Goal: Task Accomplishment & Management: Complete application form

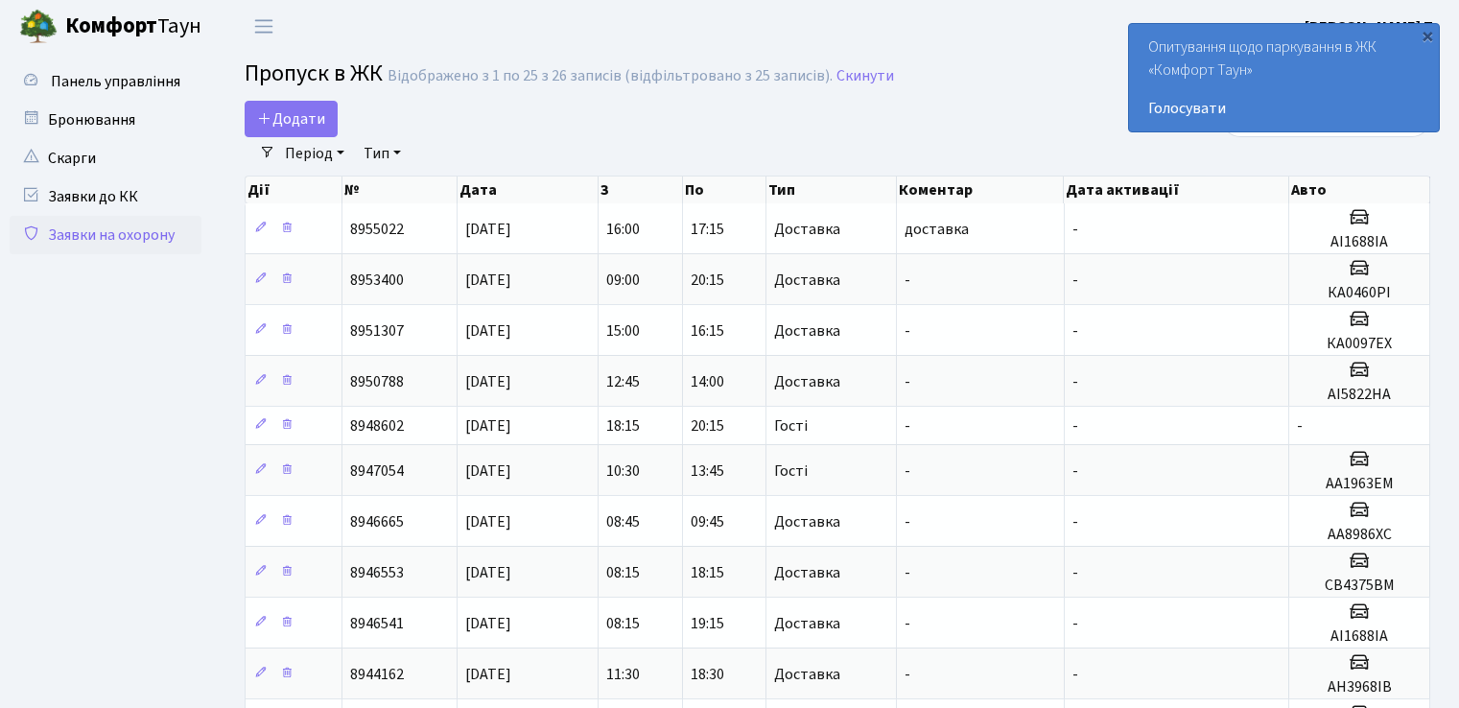
select select "25"
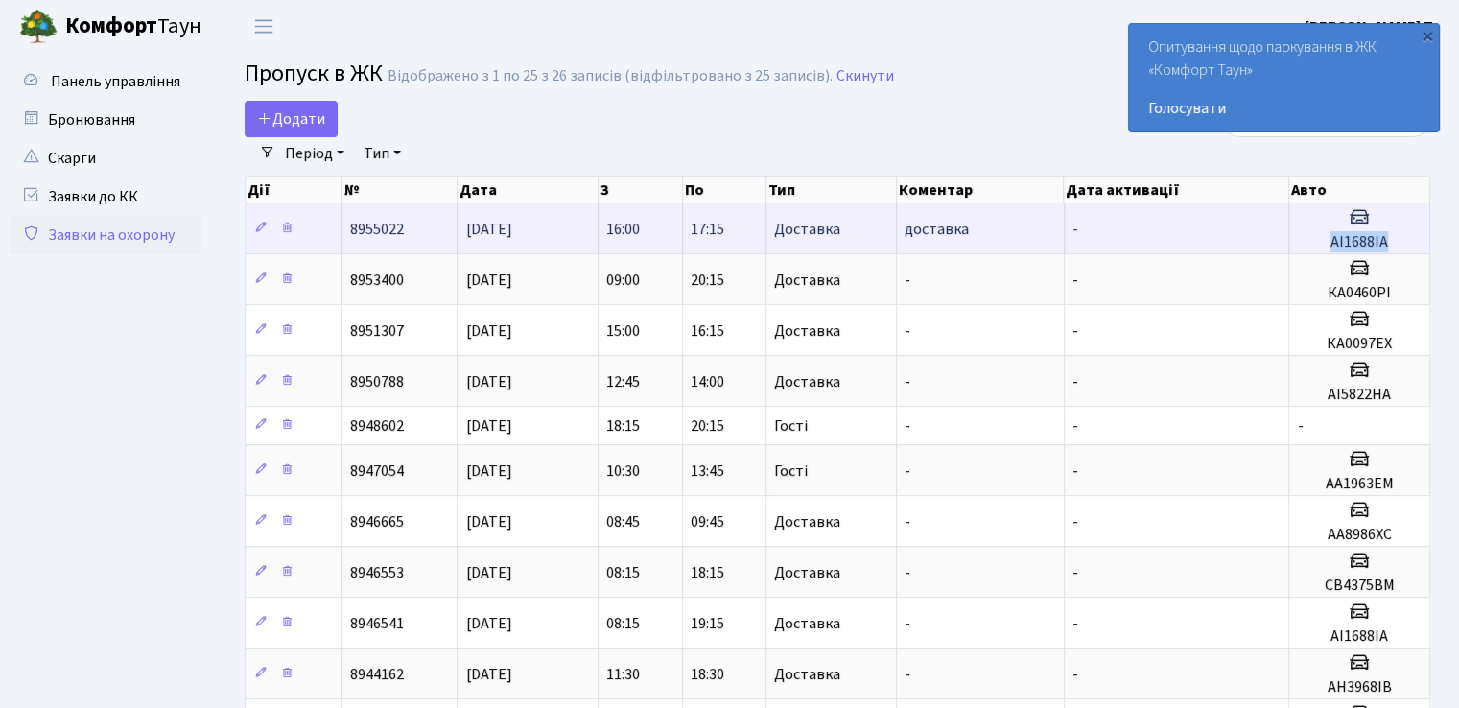
drag, startPoint x: 1328, startPoint y: 240, endPoint x: 1387, endPoint y: 232, distance: 60.0
click at [1387, 233] on h5 "АІ1688ІА" at bounding box center [1359, 242] width 125 height 18
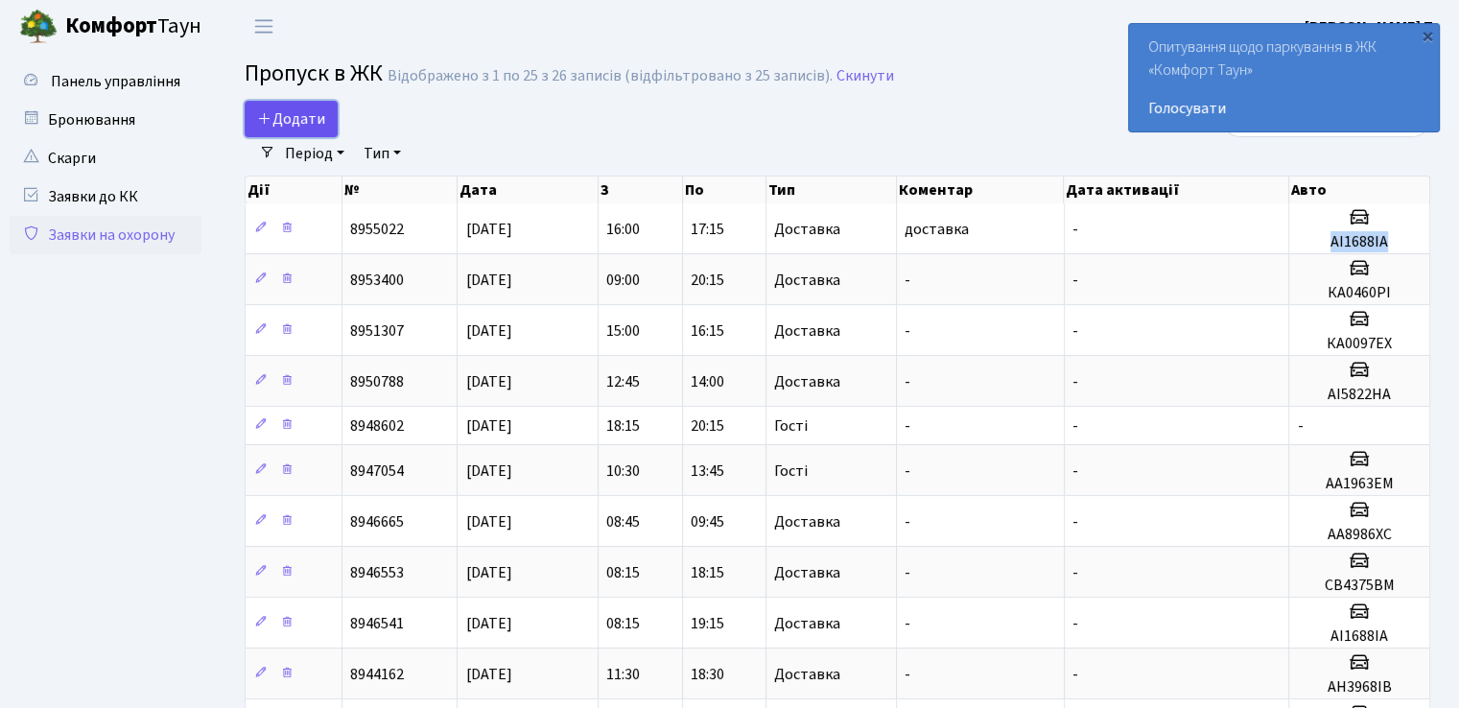
click at [281, 124] on span "Додати" at bounding box center [291, 118] width 68 height 21
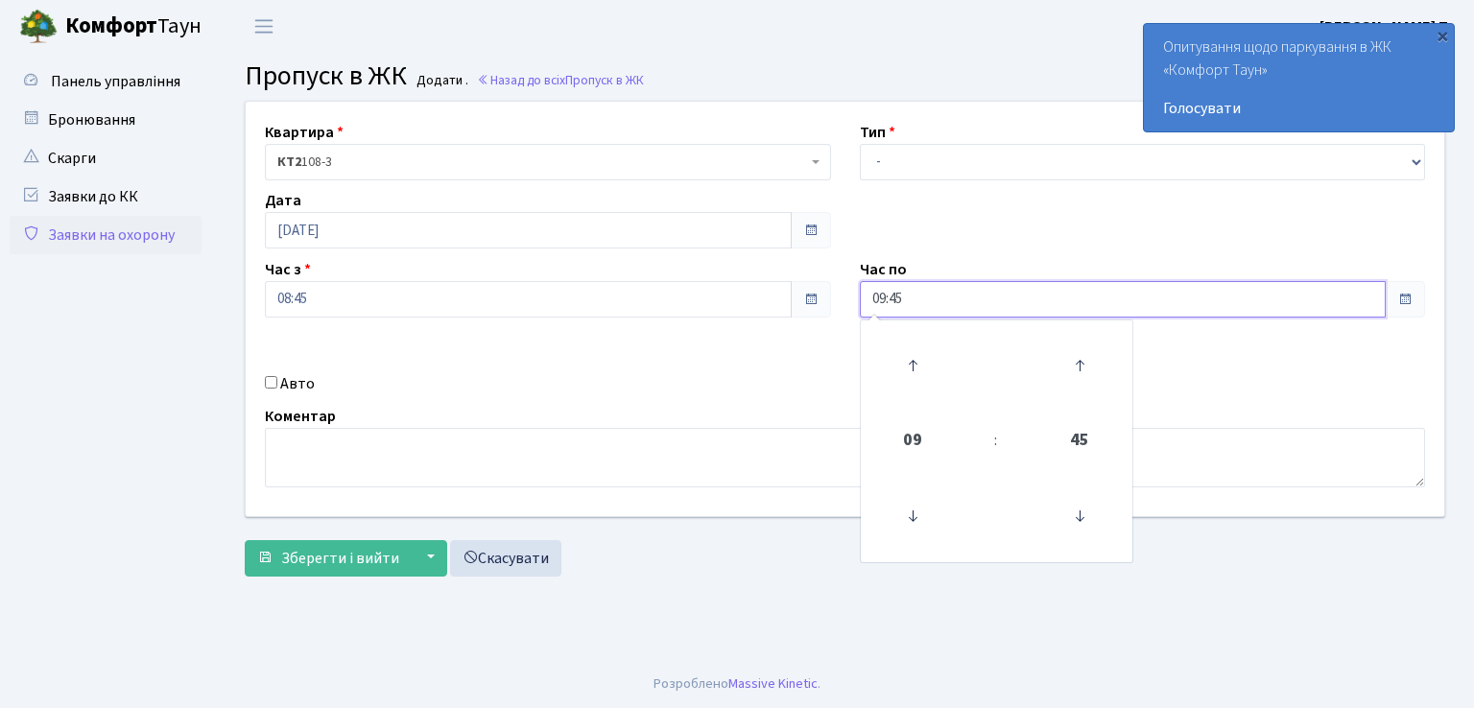
click at [1051, 297] on input "09:45" at bounding box center [1123, 299] width 527 height 36
click at [914, 366] on icon at bounding box center [913, 366] width 52 height 52
click at [913, 366] on icon at bounding box center [913, 366] width 52 height 52
click at [915, 366] on icon at bounding box center [913, 366] width 52 height 52
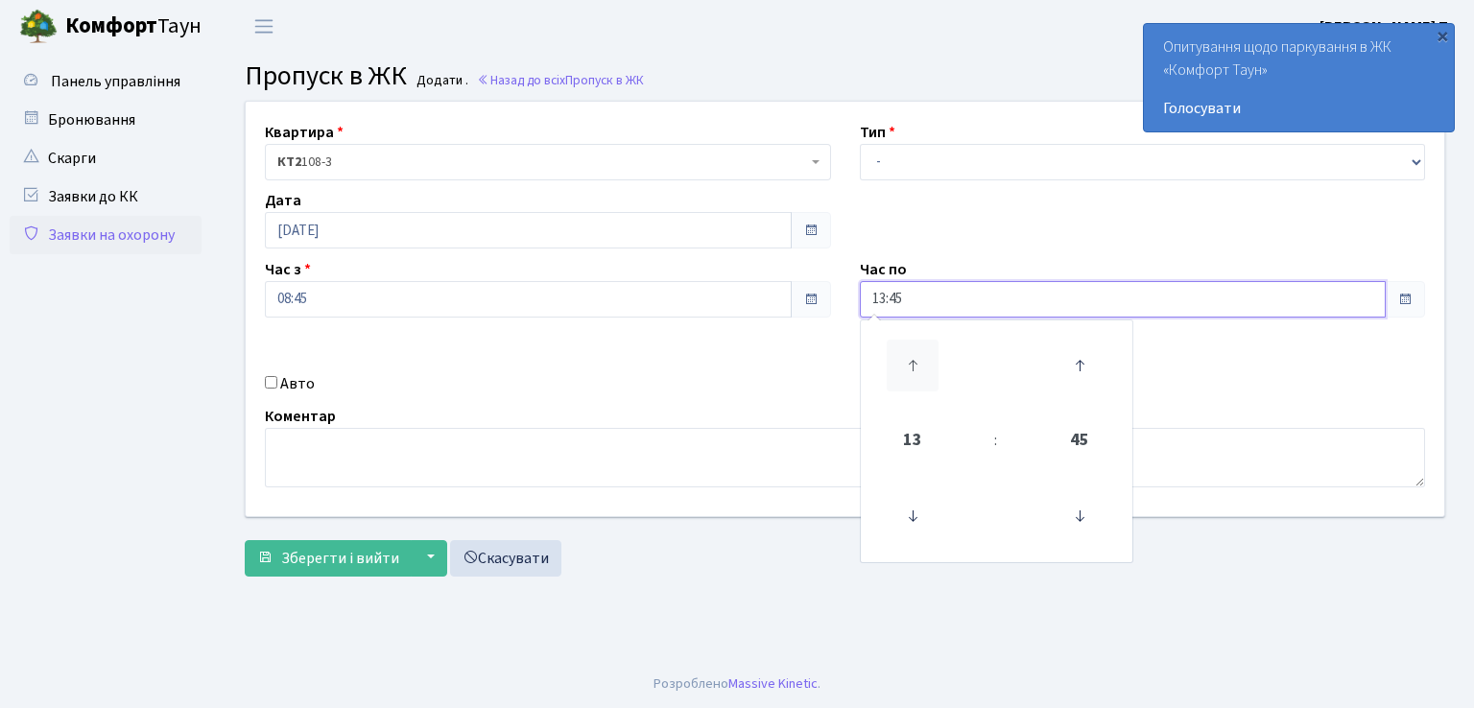
click at [915, 366] on icon at bounding box center [913, 366] width 52 height 52
type input "17:45"
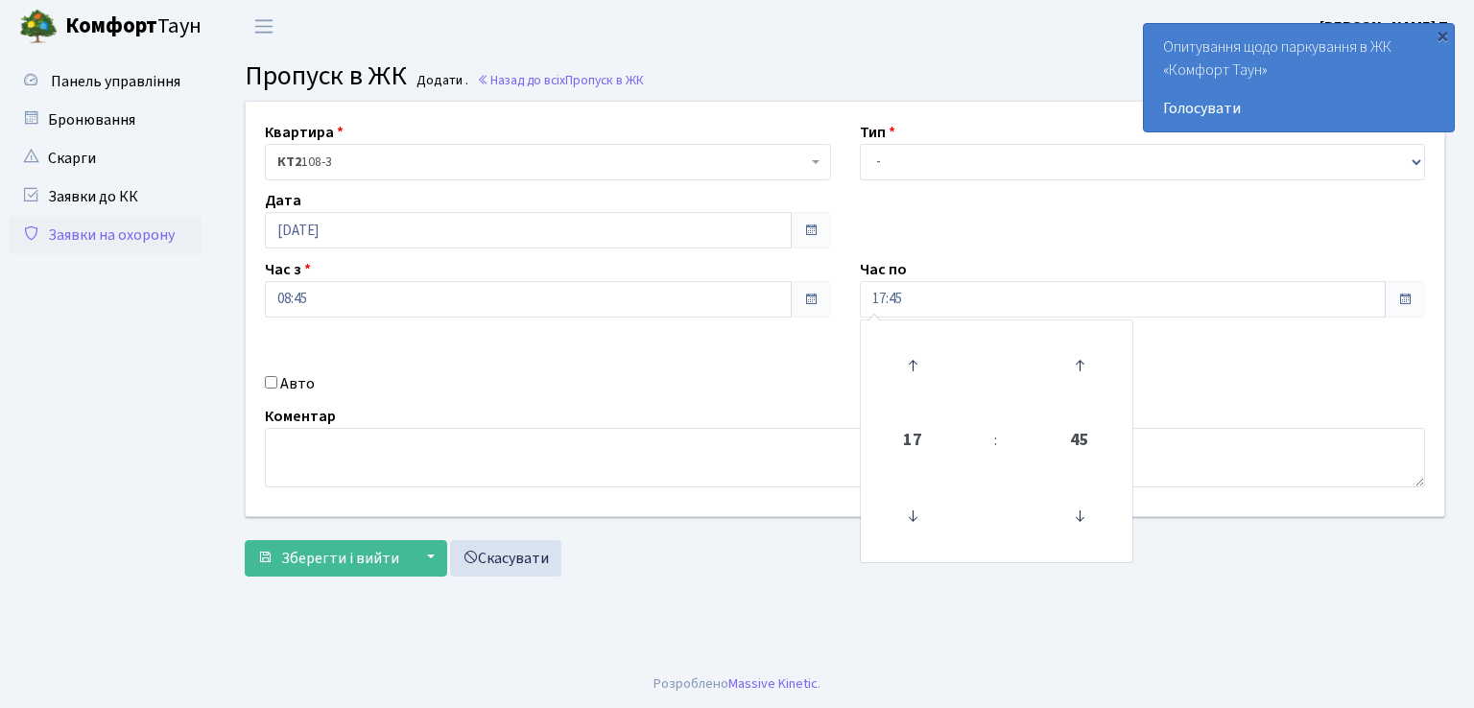
click at [265, 379] on input "Авто" at bounding box center [271, 382] width 12 height 12
checkbox input "true"
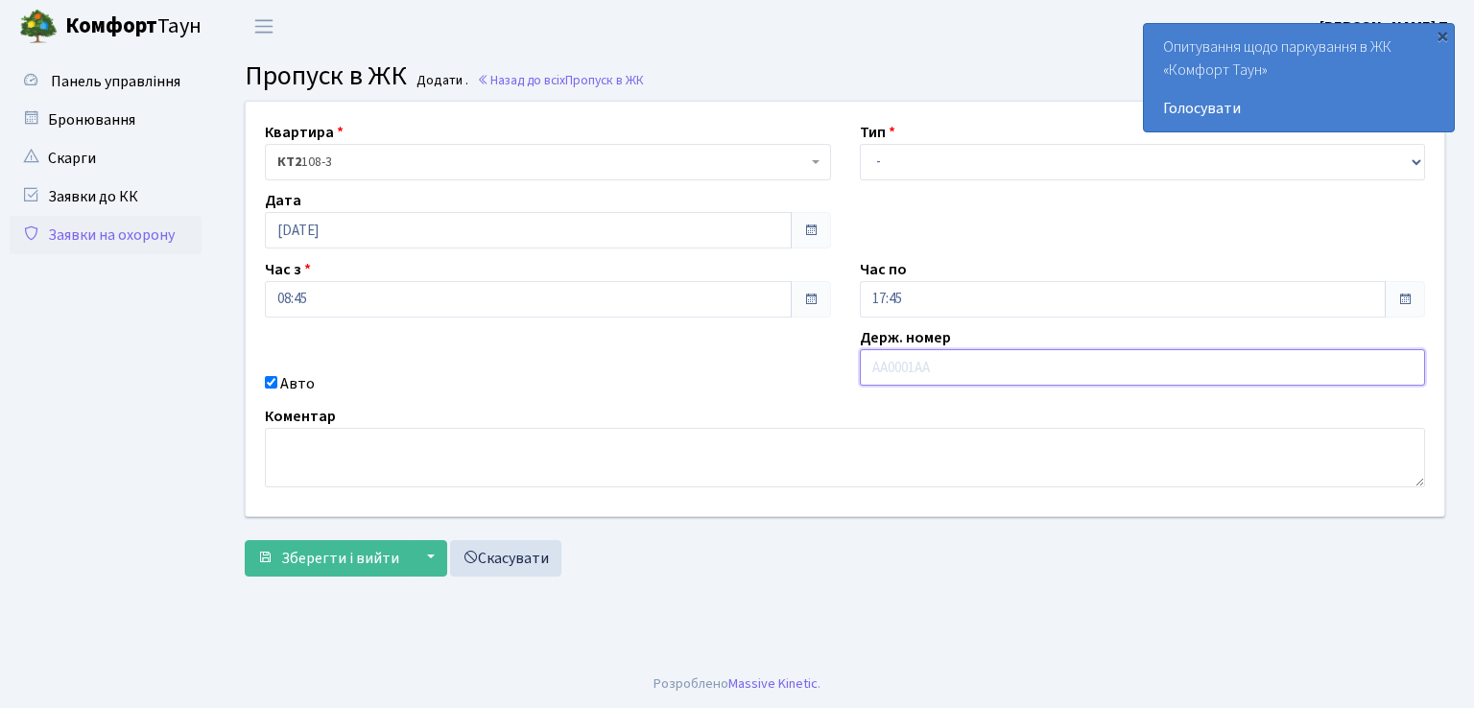
drag, startPoint x: 971, startPoint y: 377, endPoint x: 908, endPoint y: 366, distance: 64.4
click at [908, 366] on input "text" at bounding box center [1143, 367] width 566 height 36
type input "АІ1688ІА"
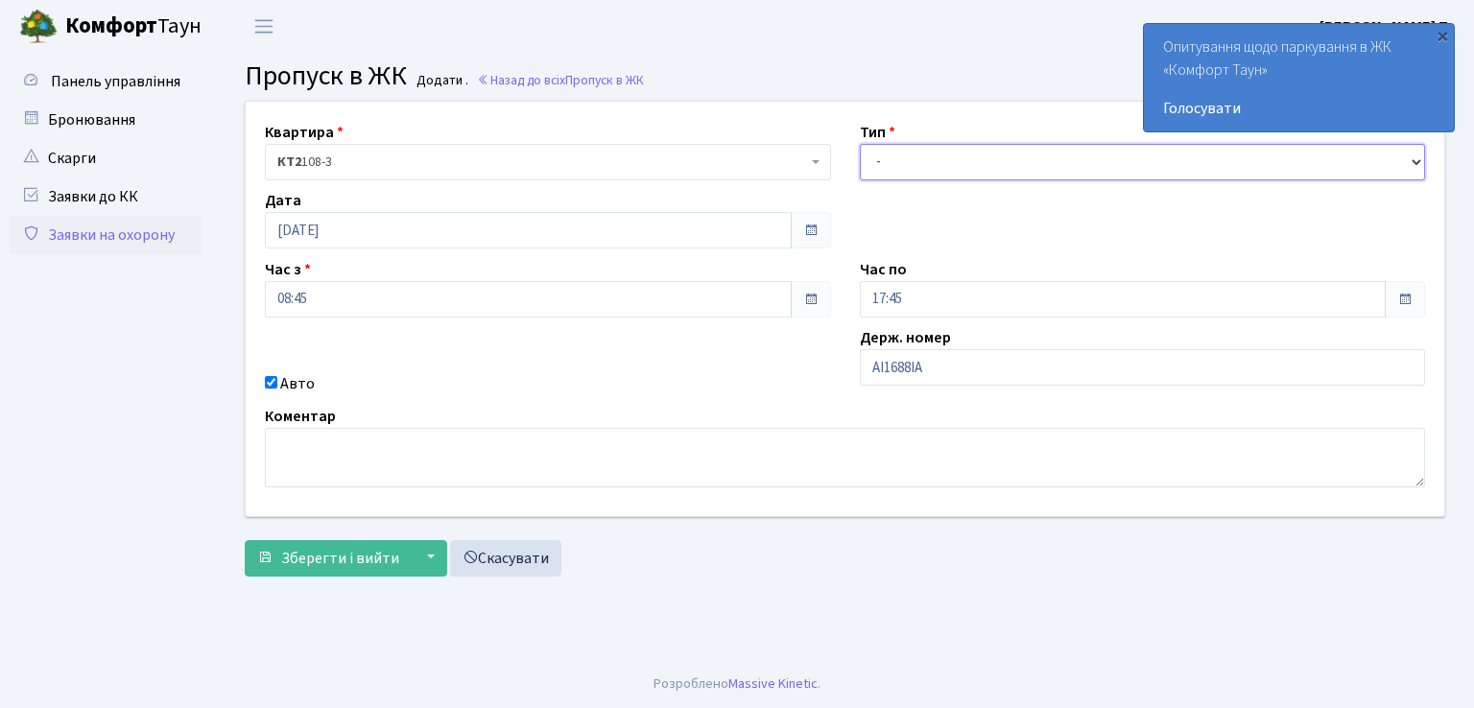
click at [957, 158] on select "- Доставка Таксі Гості Сервіс" at bounding box center [1143, 162] width 566 height 36
click at [860, 144] on select "- Доставка Таксі Гості Сервіс" at bounding box center [1143, 162] width 566 height 36
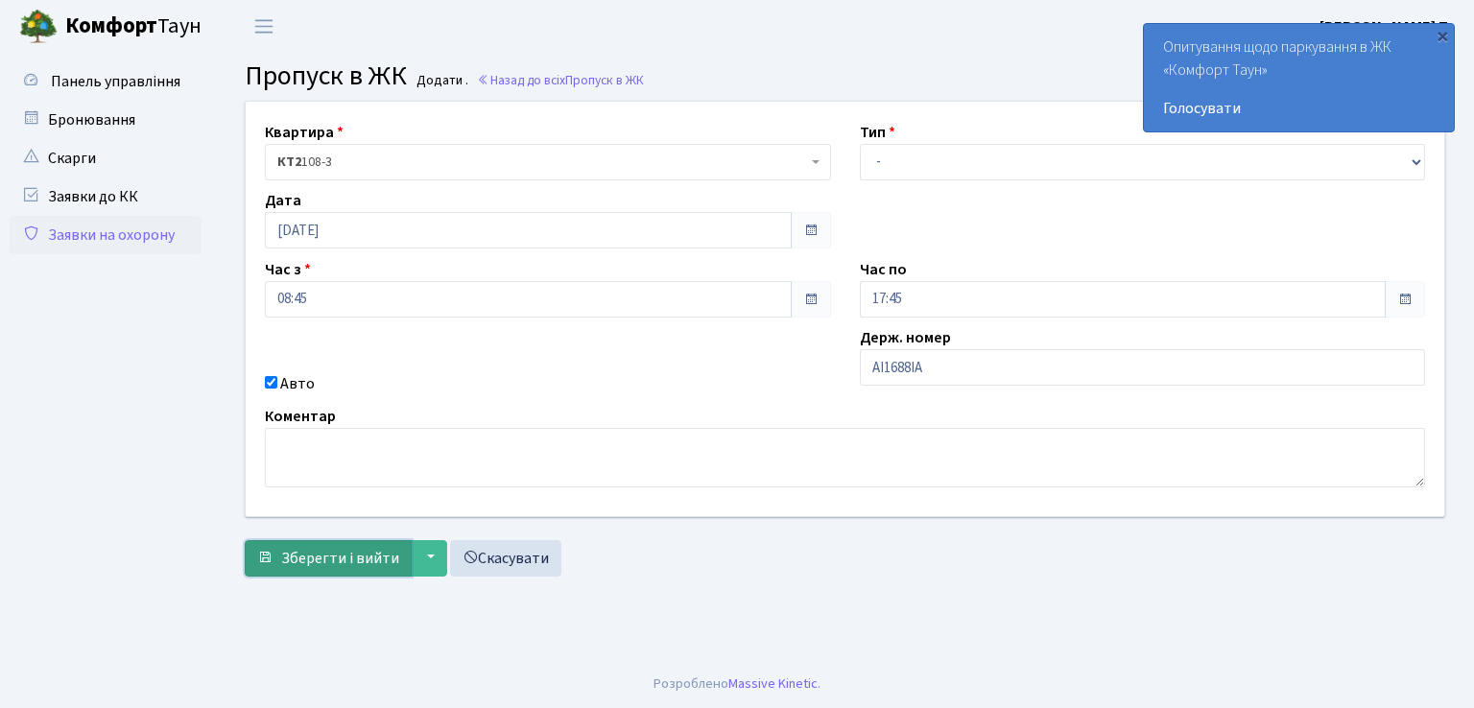
click at [340, 550] on span "Зберегти і вийти" at bounding box center [340, 558] width 118 height 21
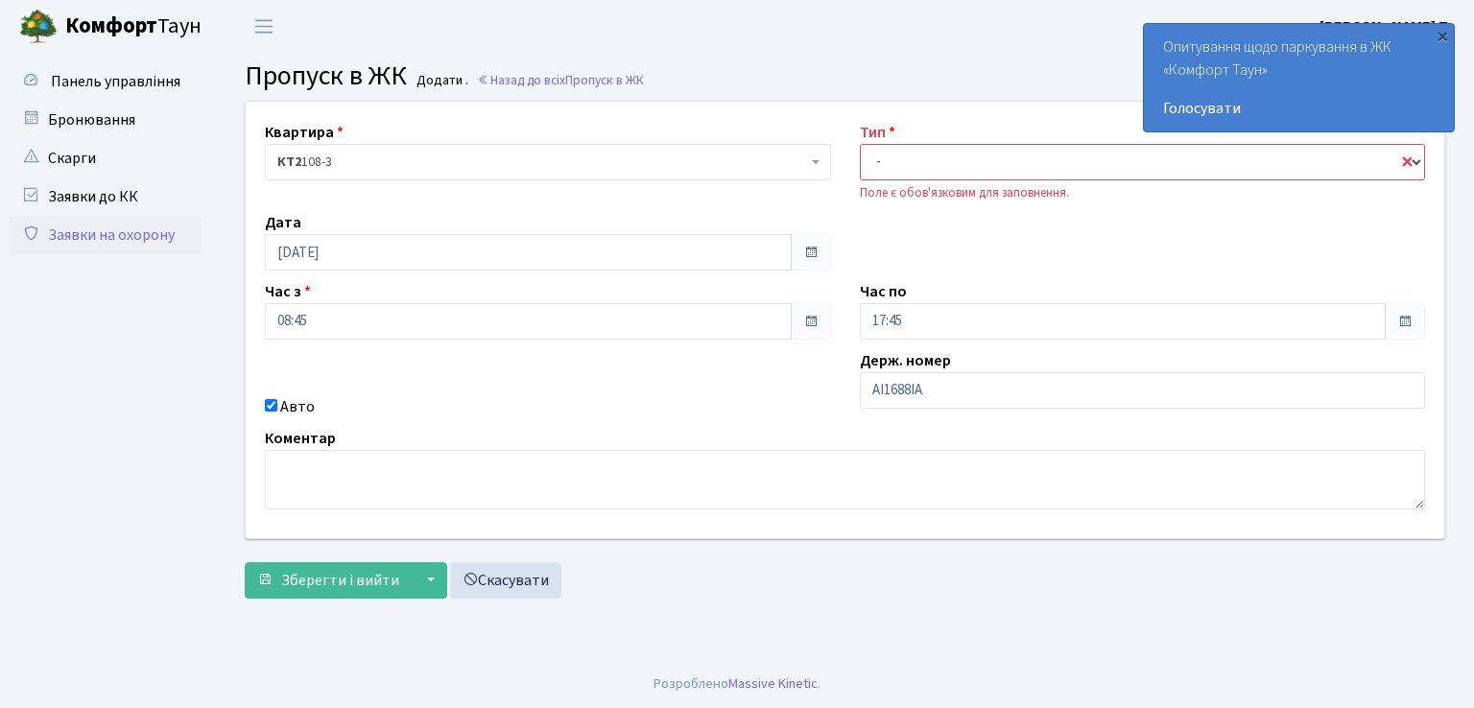
click at [1154, 153] on select "- Доставка Таксі Гості Сервіс" at bounding box center [1143, 162] width 566 height 36
select select "1"
click at [860, 144] on select "- Доставка Таксі Гості Сервіс" at bounding box center [1143, 162] width 566 height 36
click at [296, 574] on span "Зберегти і вийти" at bounding box center [340, 580] width 118 height 21
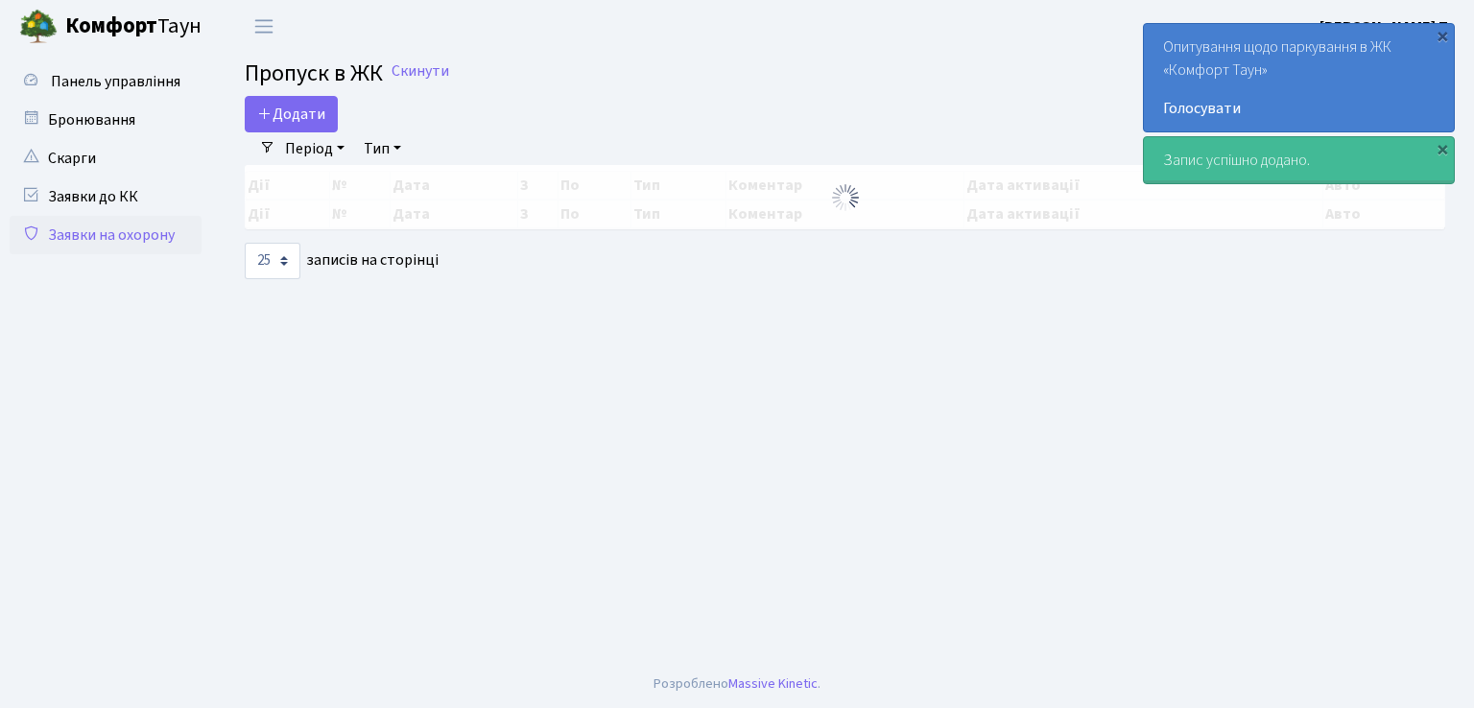
select select "25"
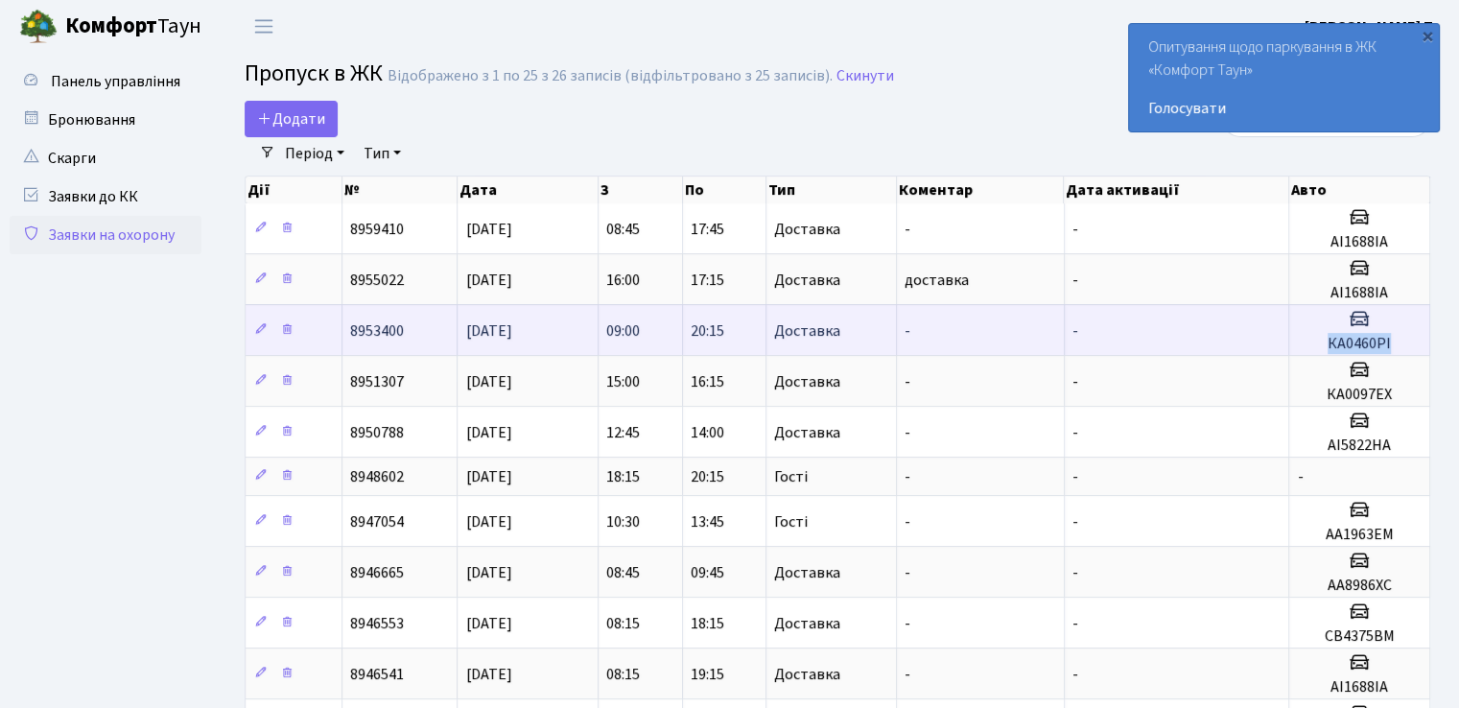
drag, startPoint x: 1394, startPoint y: 339, endPoint x: 1320, endPoint y: 346, distance: 74.3
click at [1320, 346] on h5 "КА0460РІ" at bounding box center [1359, 344] width 125 height 18
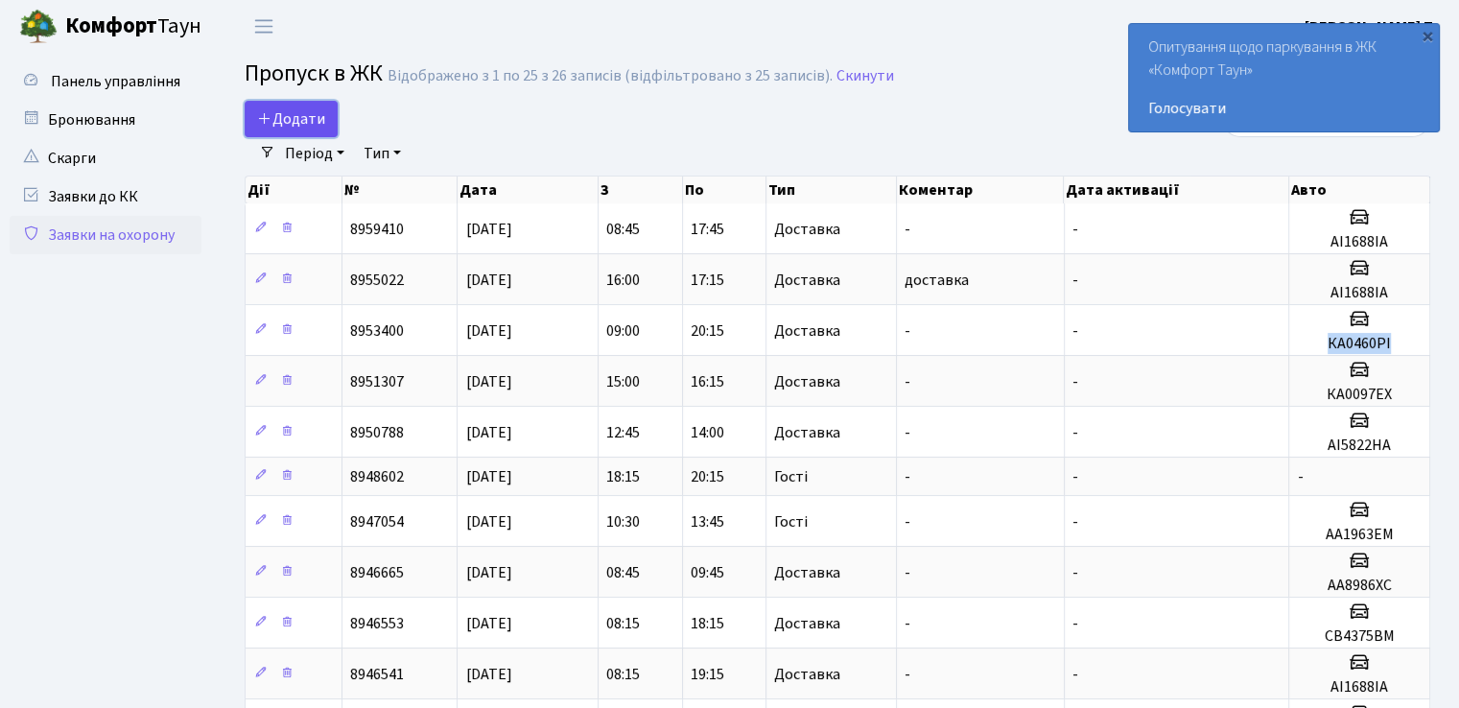
click at [272, 107] on link "Додати" at bounding box center [291, 119] width 93 height 36
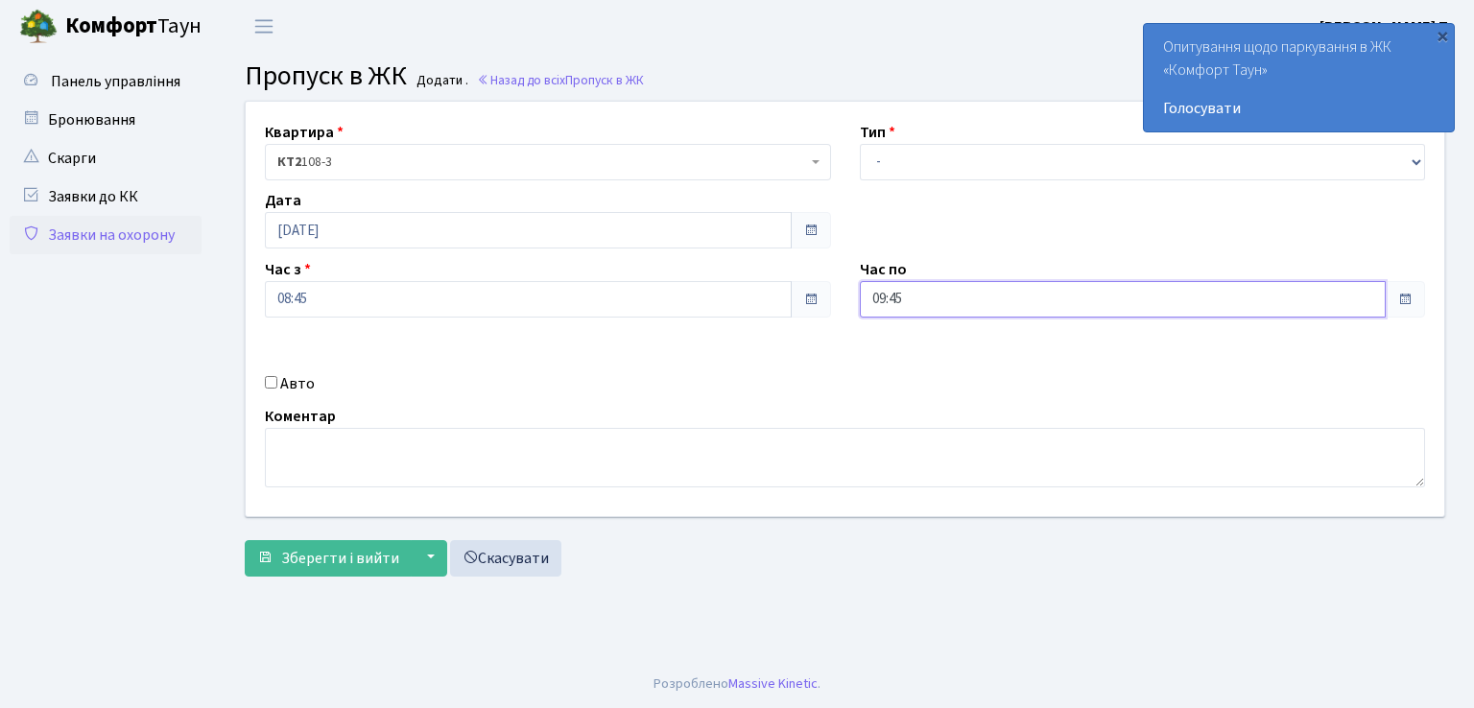
click at [1015, 300] on input "09:45" at bounding box center [1123, 299] width 527 height 36
click at [911, 368] on icon at bounding box center [913, 366] width 52 height 52
click at [918, 366] on icon at bounding box center [913, 366] width 52 height 52
click at [920, 366] on icon at bounding box center [913, 366] width 52 height 52
type input "12:45"
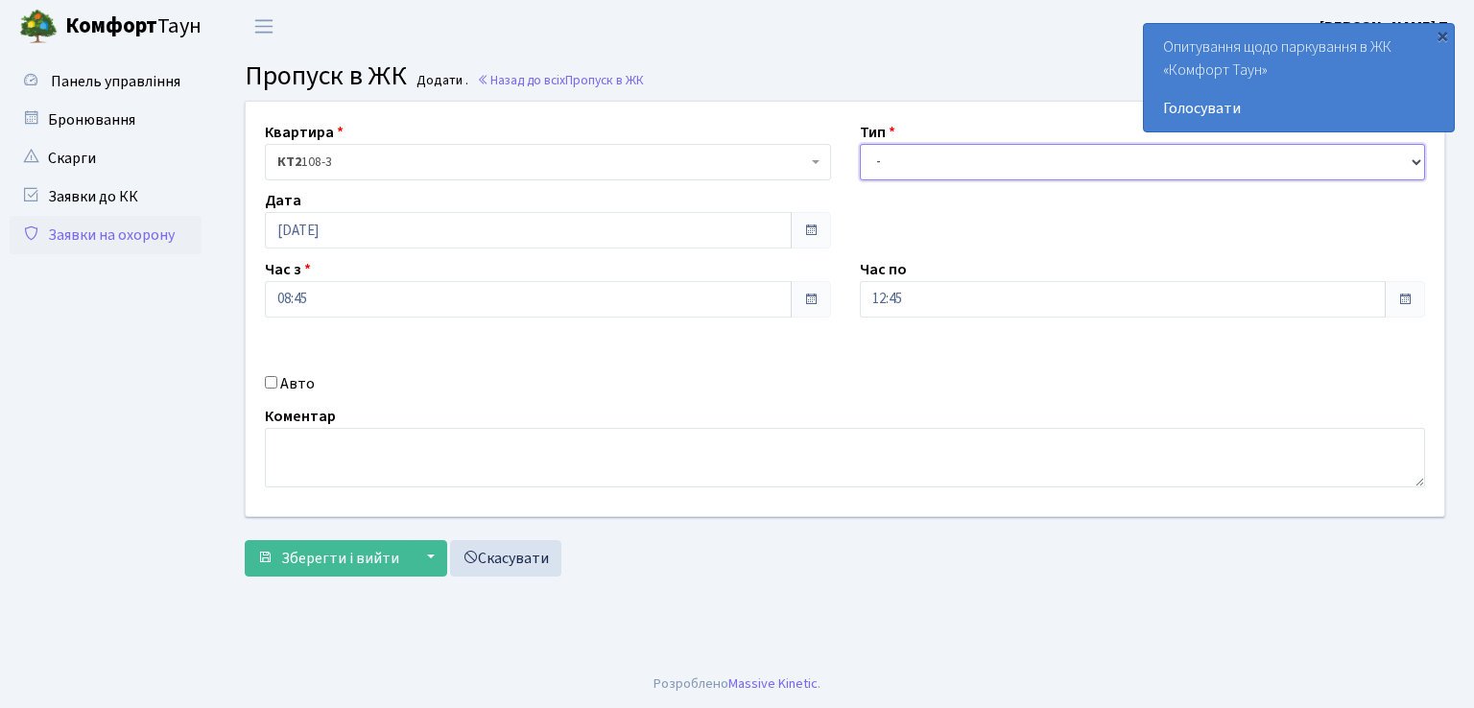
click at [911, 149] on select "- Доставка Таксі Гості Сервіс" at bounding box center [1143, 162] width 566 height 36
select select "1"
click at [860, 144] on select "- Доставка Таксі Гості Сервіс" at bounding box center [1143, 162] width 566 height 36
click at [267, 379] on input "Авто" at bounding box center [271, 382] width 12 height 12
checkbox input "true"
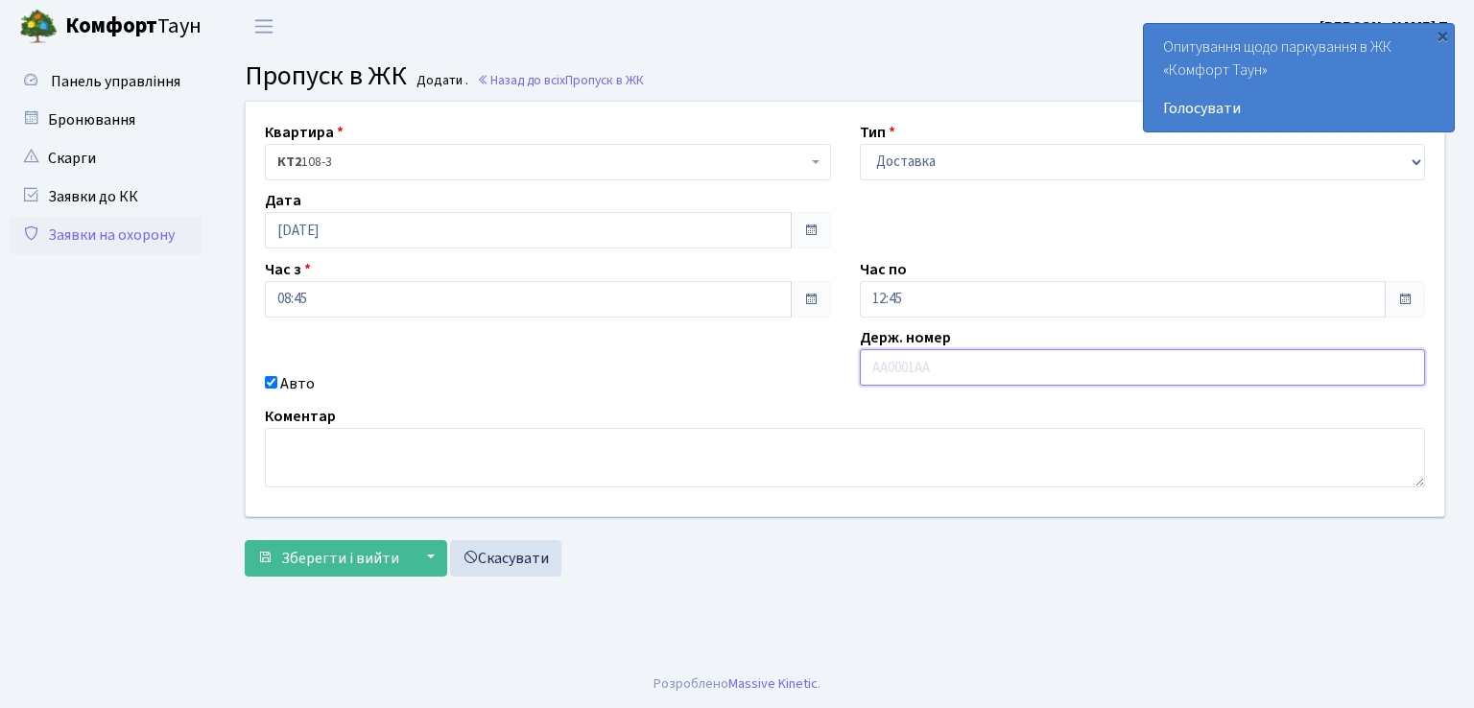
drag, startPoint x: 924, startPoint y: 367, endPoint x: 883, endPoint y: 373, distance: 41.8
click at [891, 366] on input "text" at bounding box center [1143, 367] width 566 height 36
drag, startPoint x: 938, startPoint y: 376, endPoint x: 887, endPoint y: 363, distance: 53.5
click at [887, 363] on input "text" at bounding box center [1143, 367] width 566 height 36
type input "СВ4375ВМ"
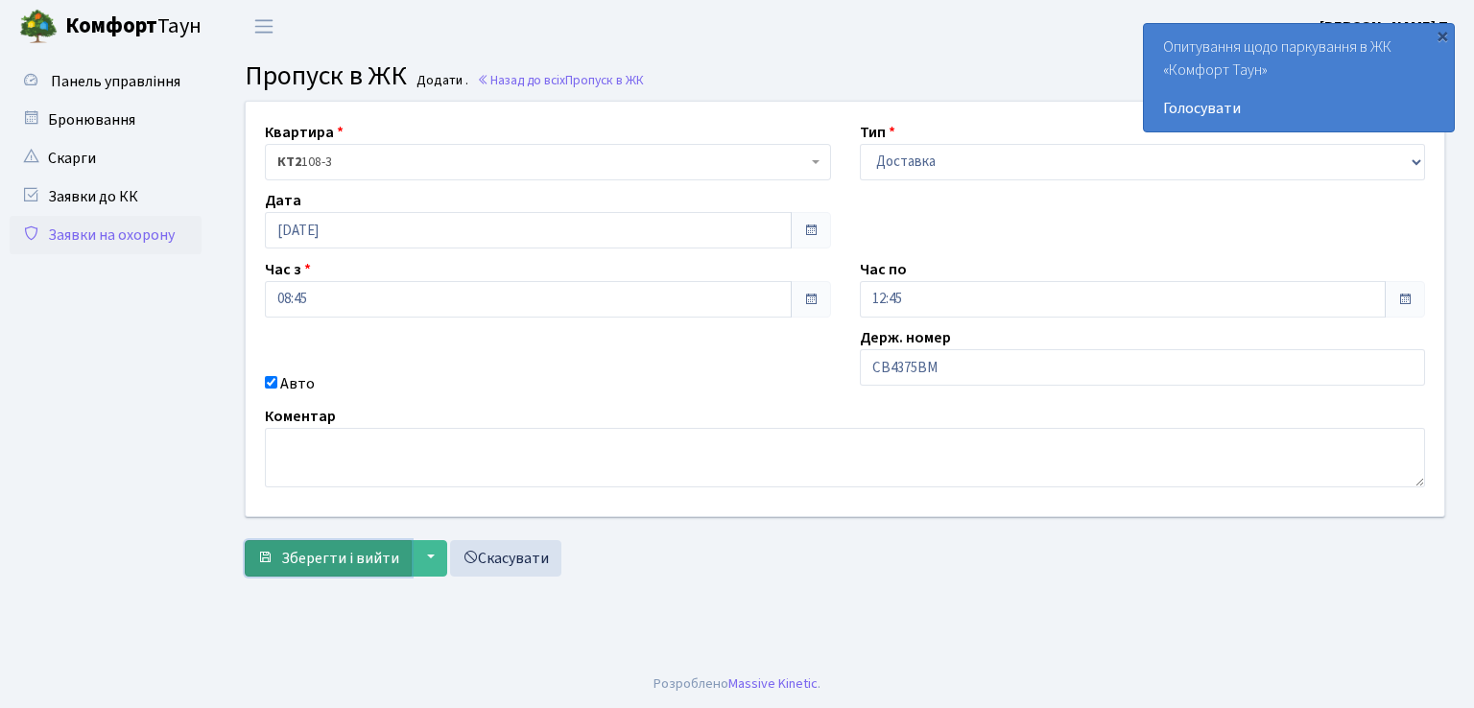
click at [354, 560] on span "Зберегти і вийти" at bounding box center [340, 558] width 118 height 21
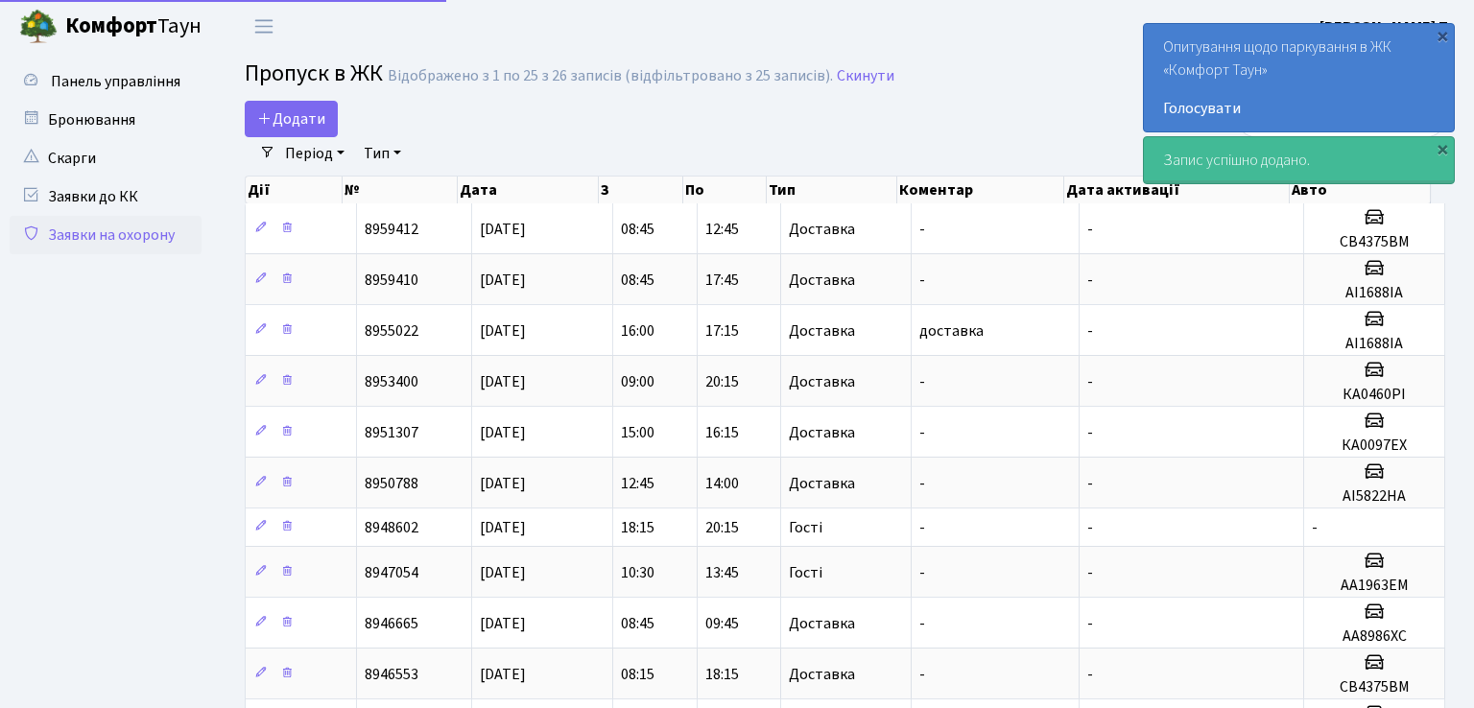
select select "25"
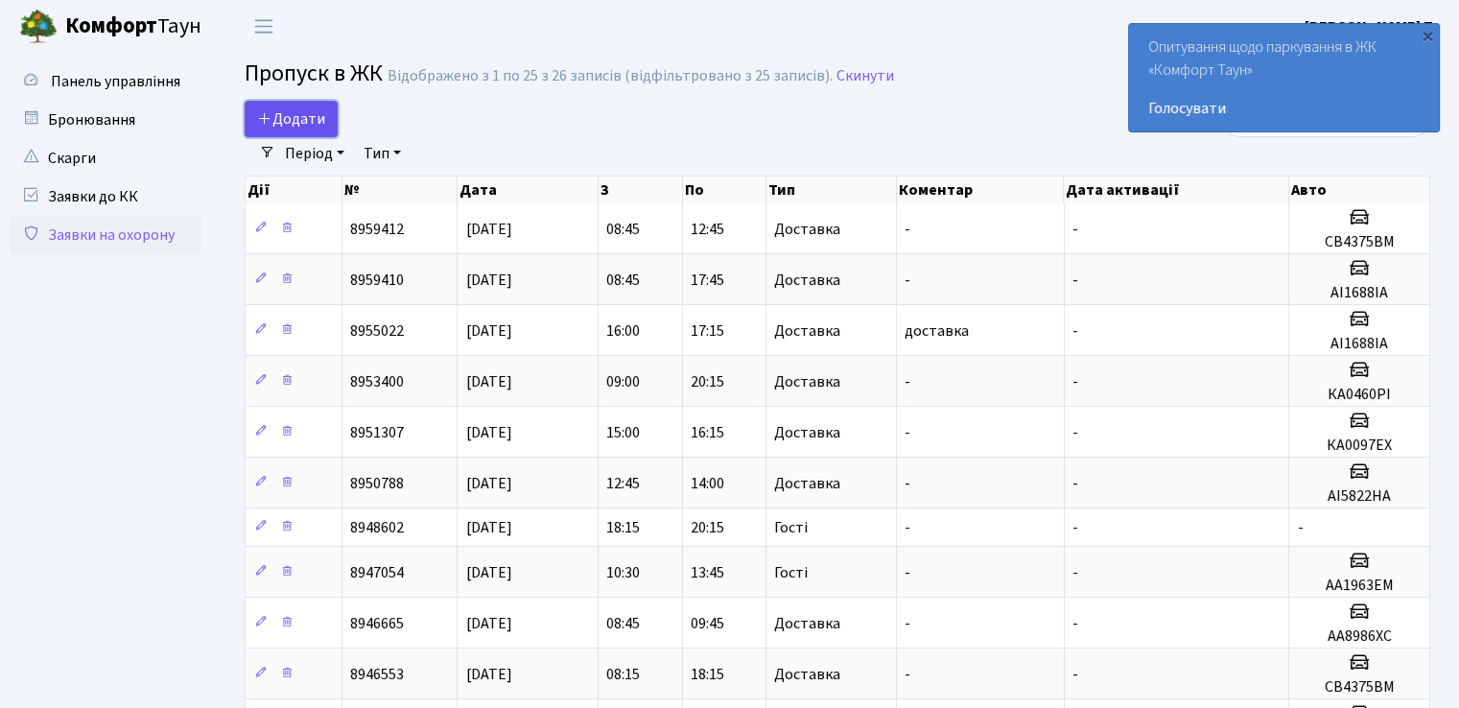
click at [304, 120] on span "Додати" at bounding box center [291, 118] width 68 height 21
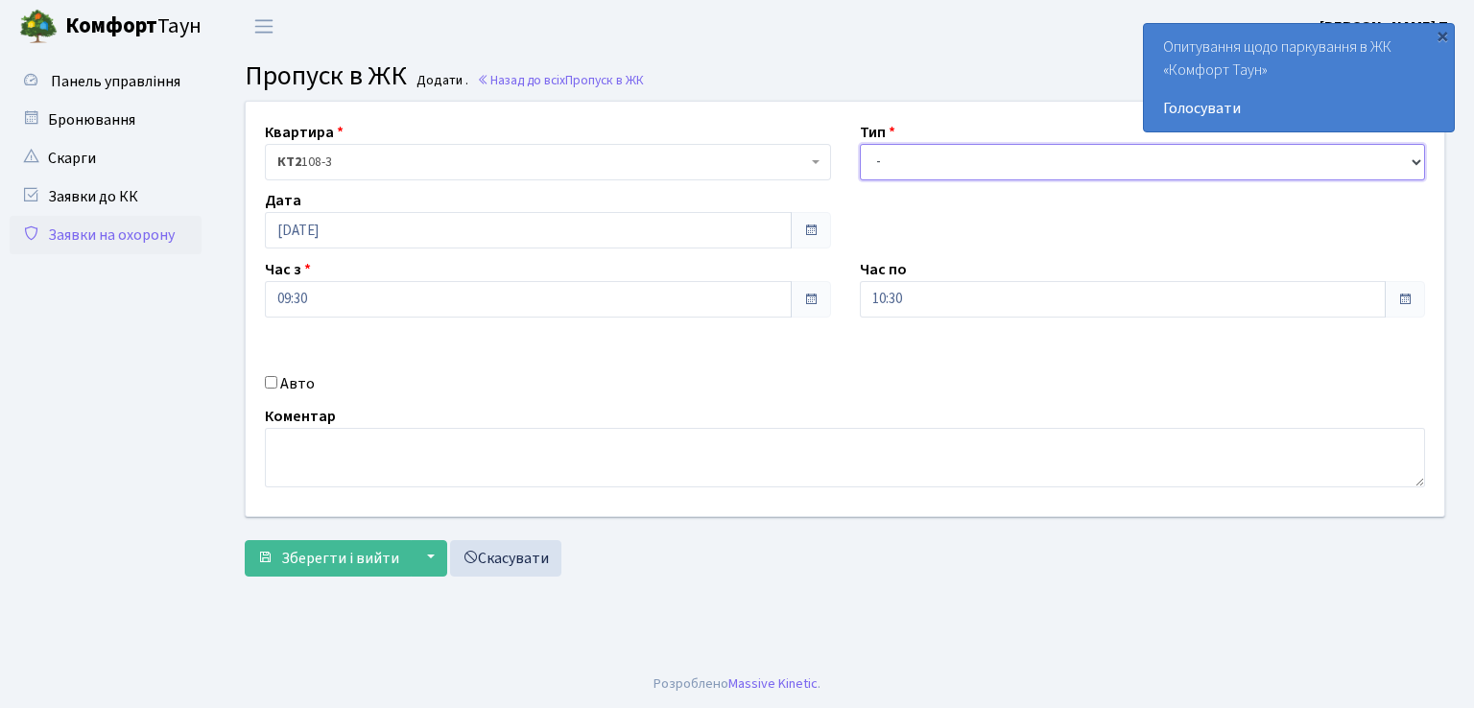
click at [920, 156] on select "- Доставка Таксі Гості Сервіс" at bounding box center [1143, 162] width 566 height 36
select select "3"
click at [860, 144] on select "- Доставка Таксі Гості Сервіс" at bounding box center [1143, 162] width 566 height 36
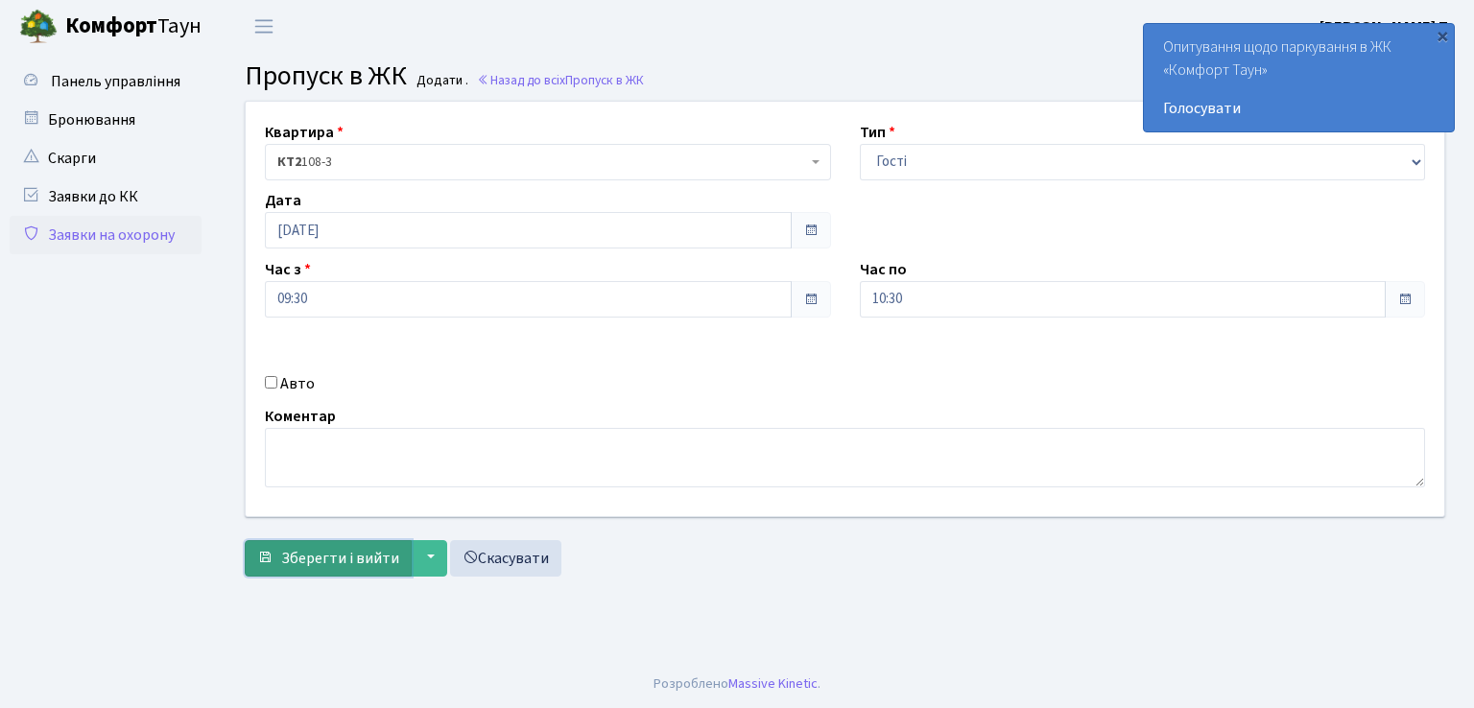
click at [367, 566] on span "Зберегти і вийти" at bounding box center [340, 558] width 118 height 21
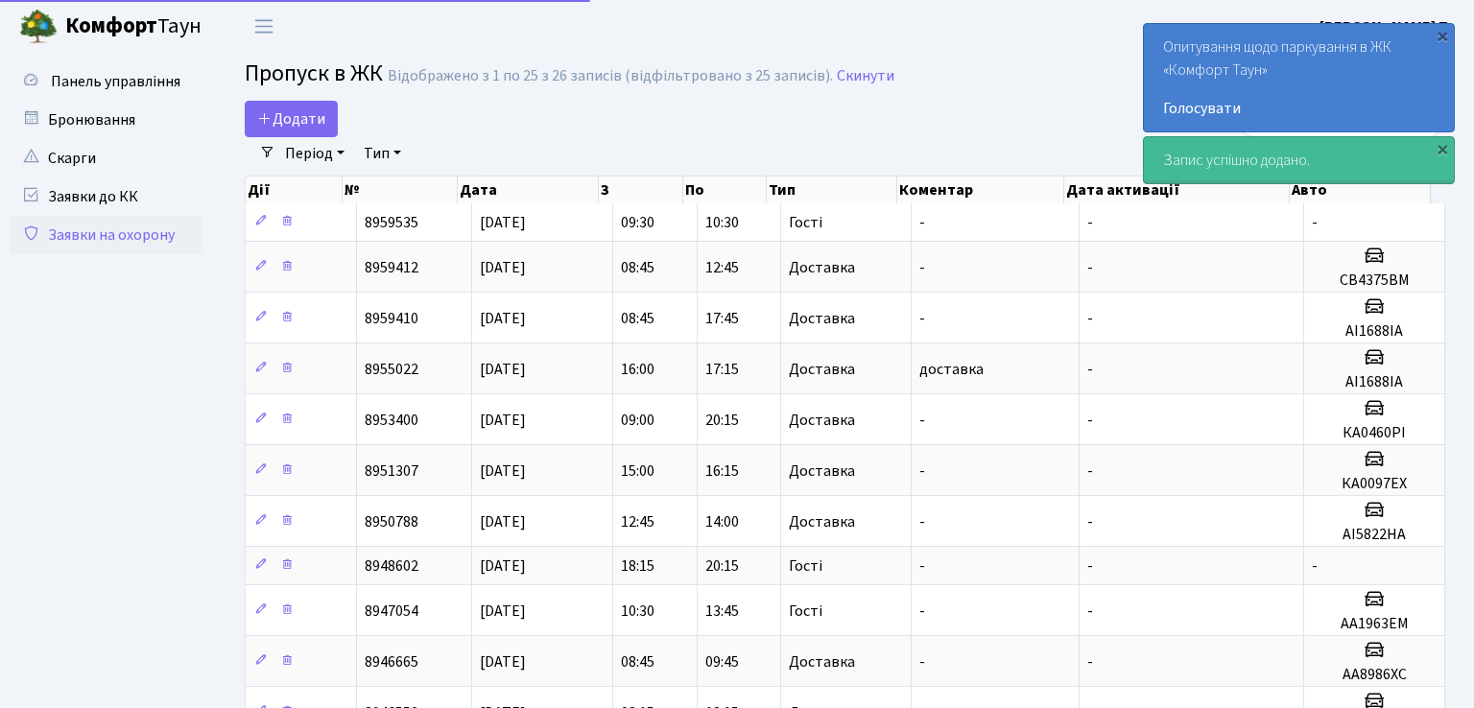
select select "25"
